Goal: Navigation & Orientation: Find specific page/section

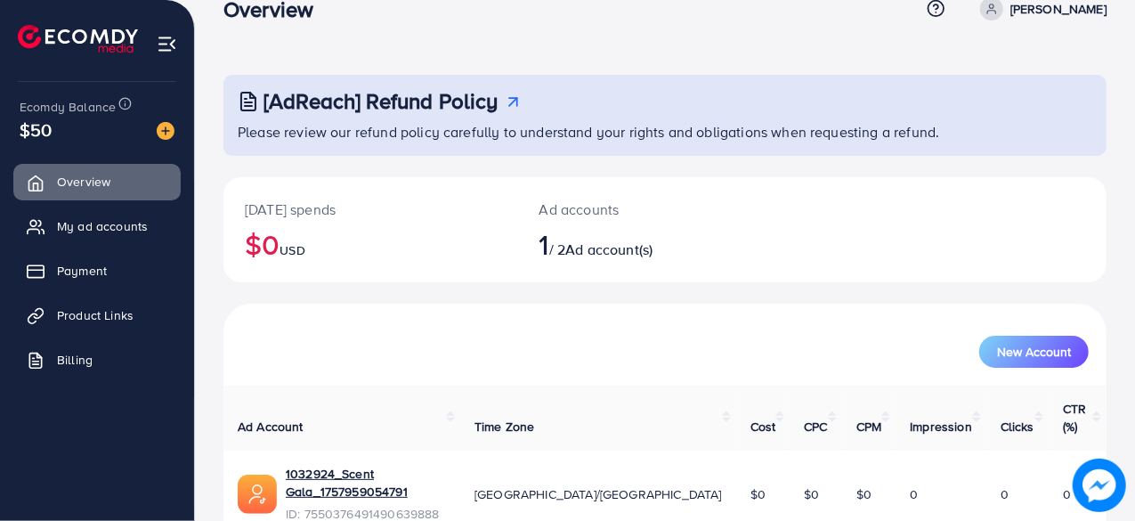
scroll to position [91, 0]
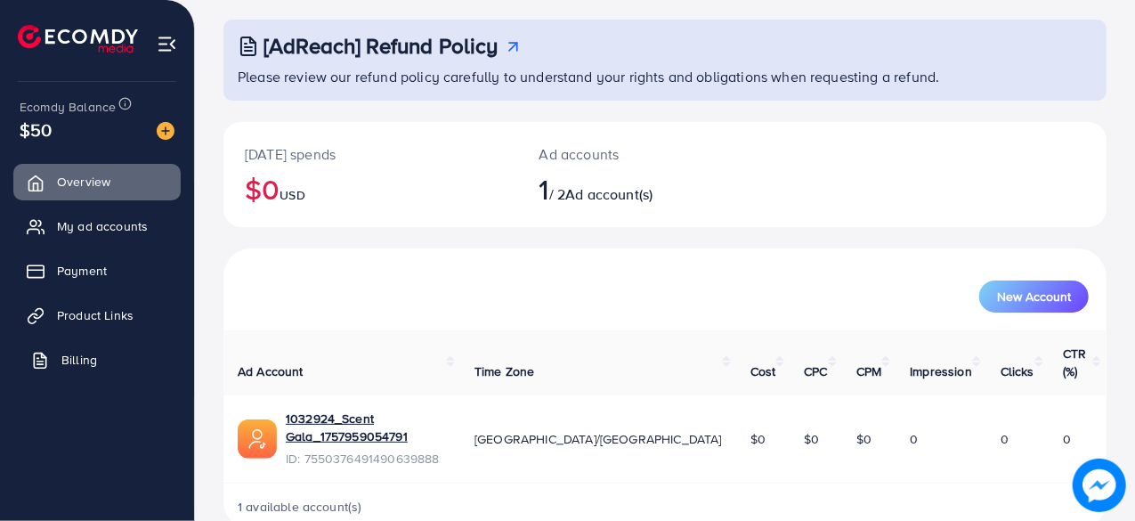
click at [77, 359] on span "Billing" at bounding box center [79, 360] width 36 height 18
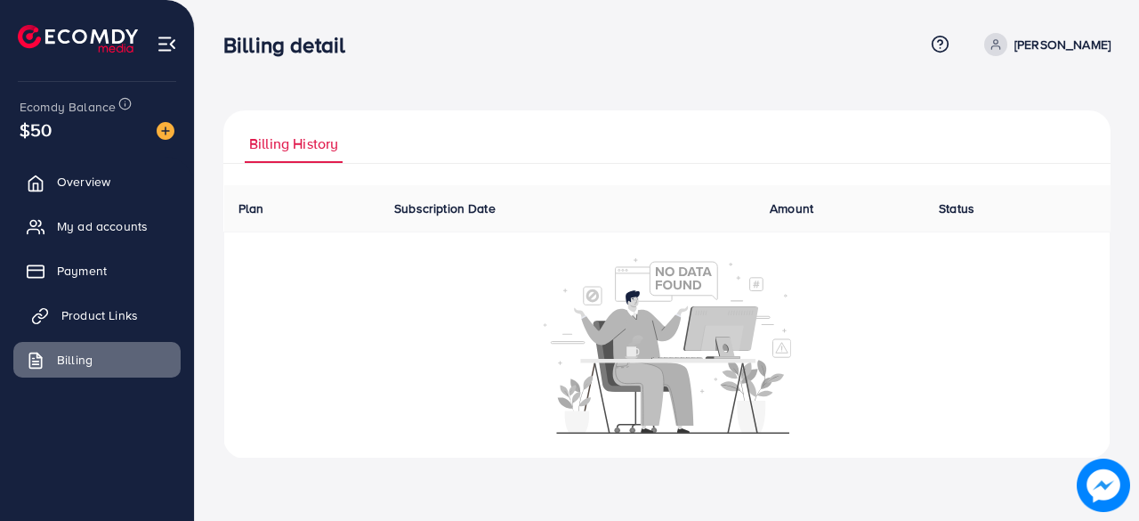
click at [103, 312] on span "Product Links" at bounding box center [99, 315] width 77 height 18
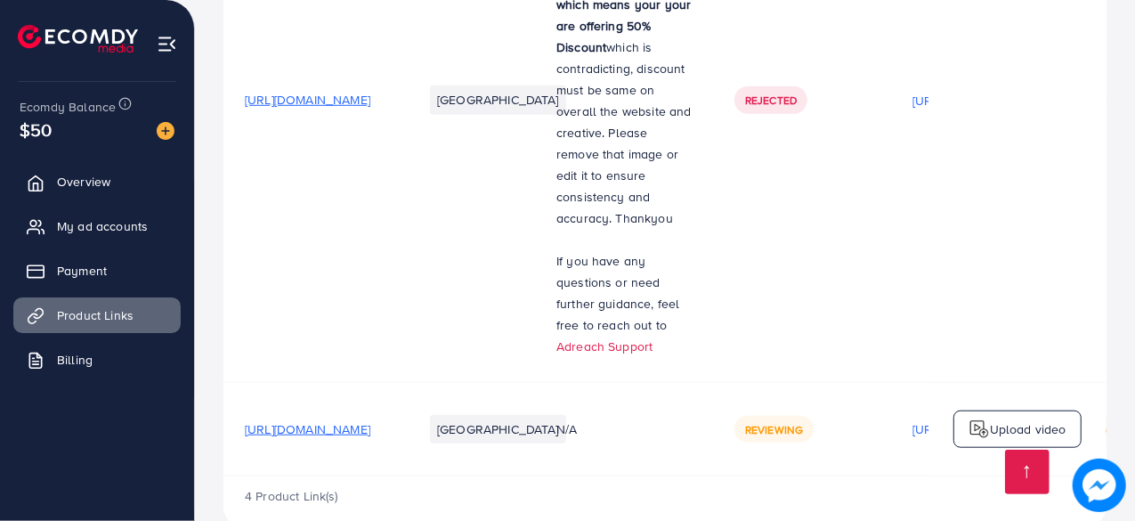
scroll to position [822, 0]
